Goal: Navigation & Orientation: Find specific page/section

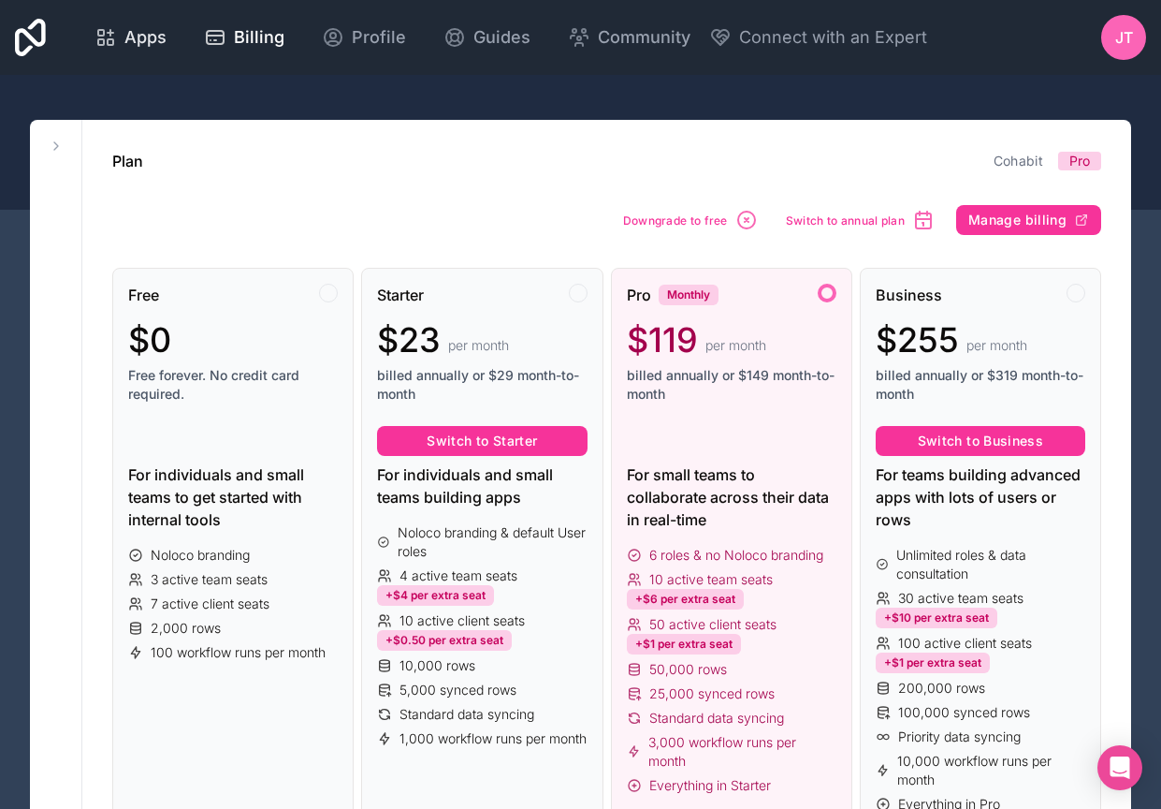
click at [167, 44] on span "Apps" at bounding box center [145, 37] width 42 height 26
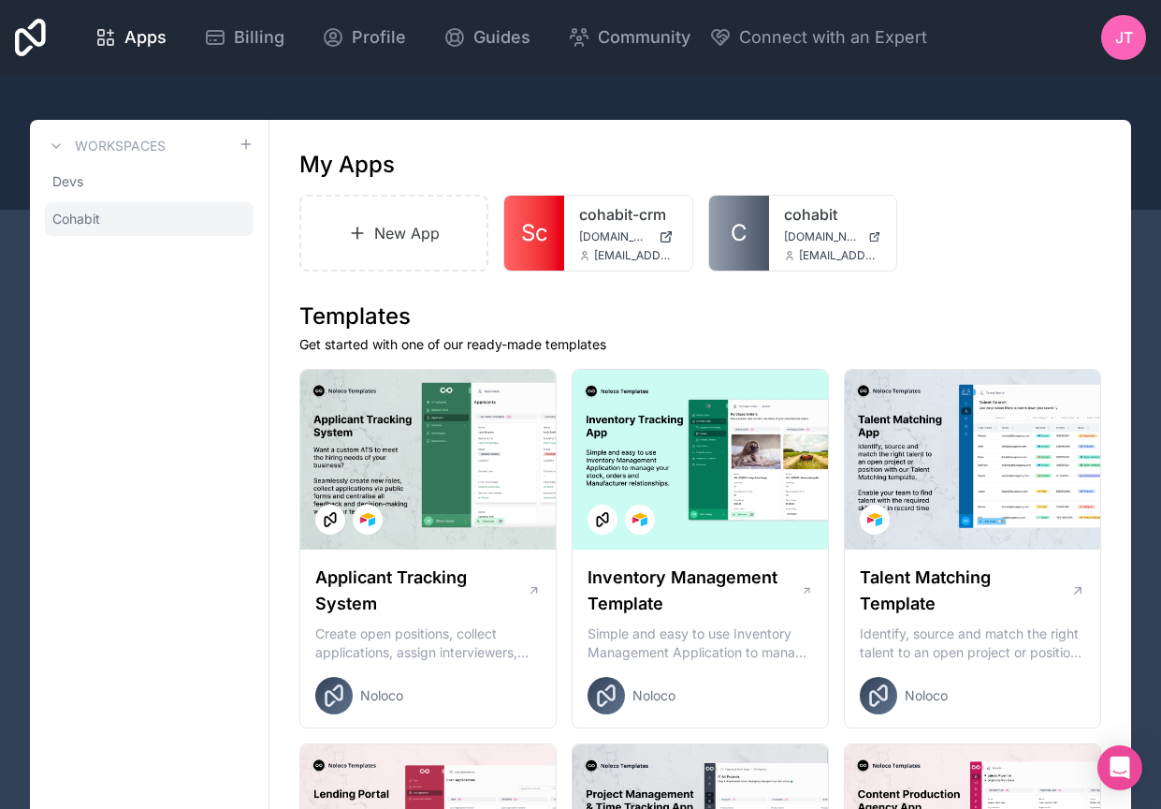
click at [73, 217] on span "Cohabit" at bounding box center [76, 219] width 48 height 19
click at [782, 222] on div "cohabit [DOMAIN_NAME] [EMAIL_ADDRESS][DOMAIN_NAME]" at bounding box center [832, 233] width 127 height 75
click at [818, 217] on link "cohabit" at bounding box center [832, 214] width 97 height 22
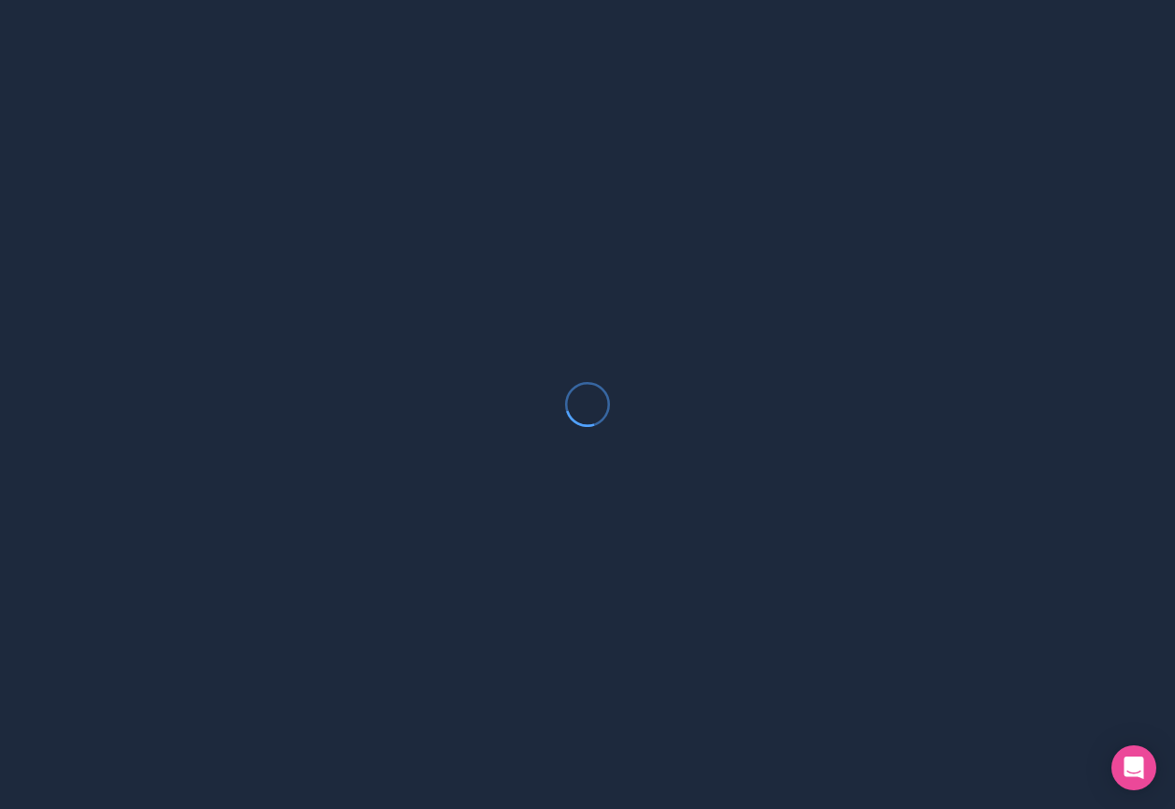
click at [818, 217] on div at bounding box center [587, 404] width 1175 height 809
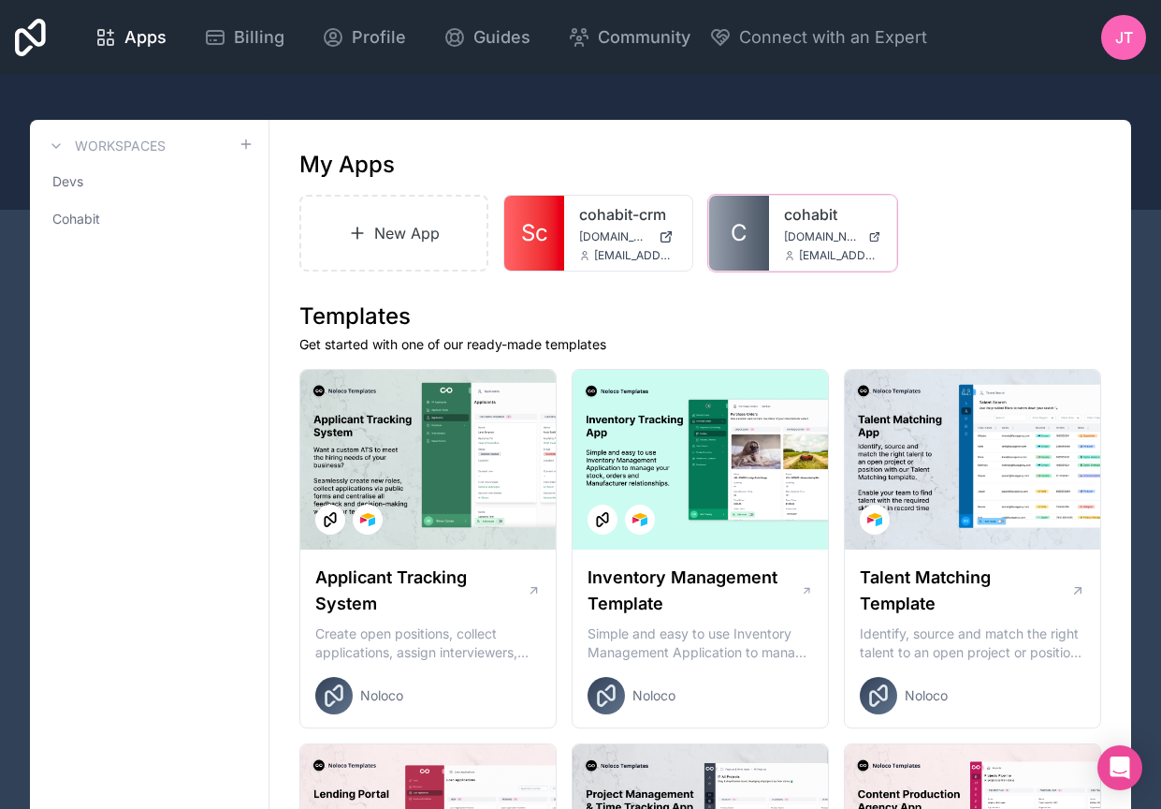
click at [752, 233] on link "C" at bounding box center [739, 233] width 60 height 75
